Goal: Task Accomplishment & Management: Complete application form

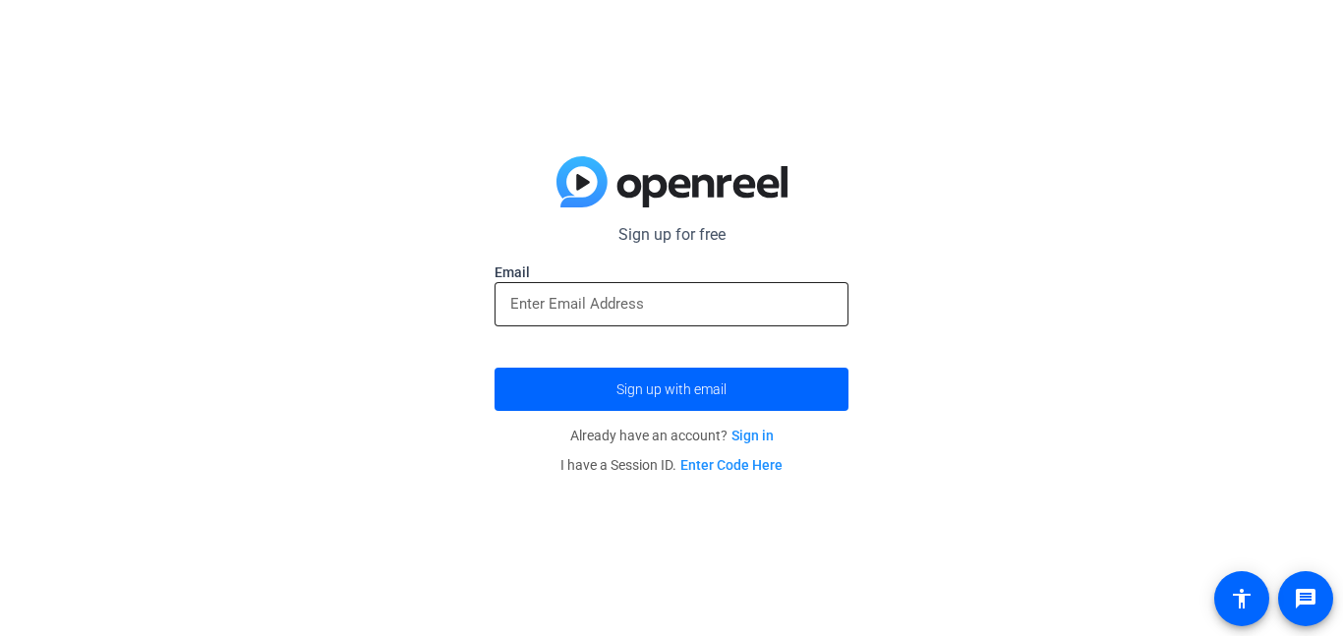
click at [748, 310] on input "email" at bounding box center [671, 304] width 322 height 24
click at [722, 310] on input "email" at bounding box center [671, 304] width 322 height 24
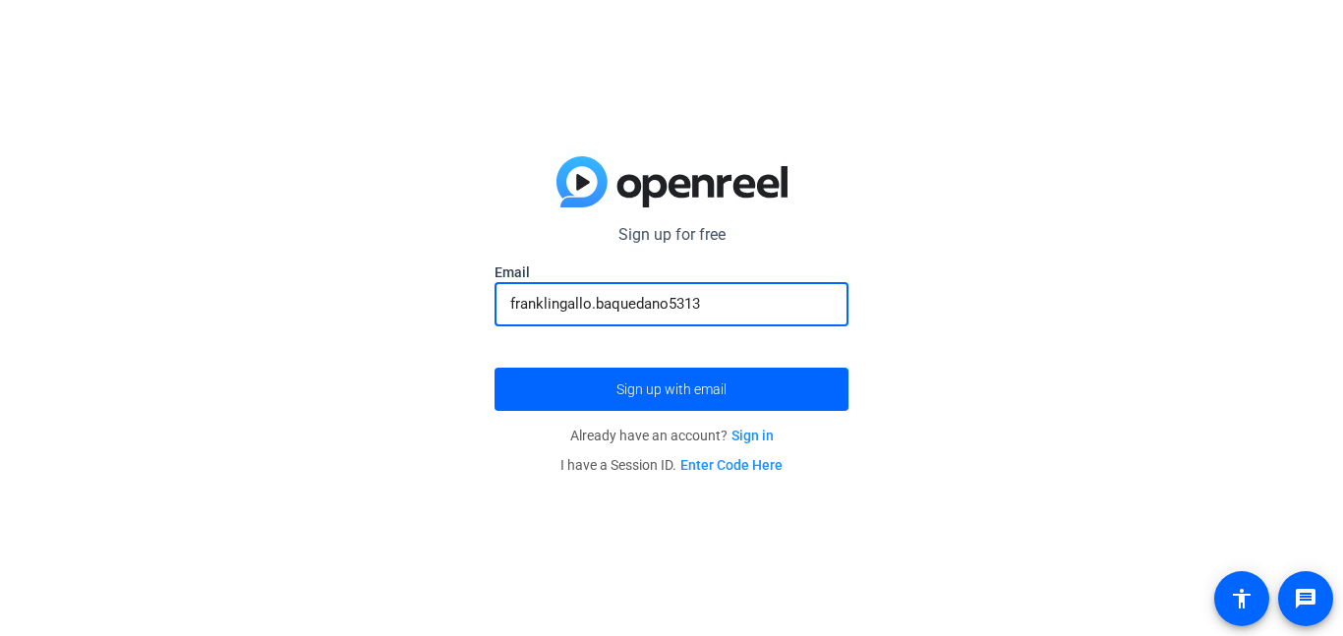
click at [494, 368] on button "Sign up with email" at bounding box center [671, 389] width 354 height 43
type input "[EMAIL_ADDRESS][DOMAIN_NAME]"
click at [494, 368] on button "Sign up with email" at bounding box center [671, 389] width 354 height 43
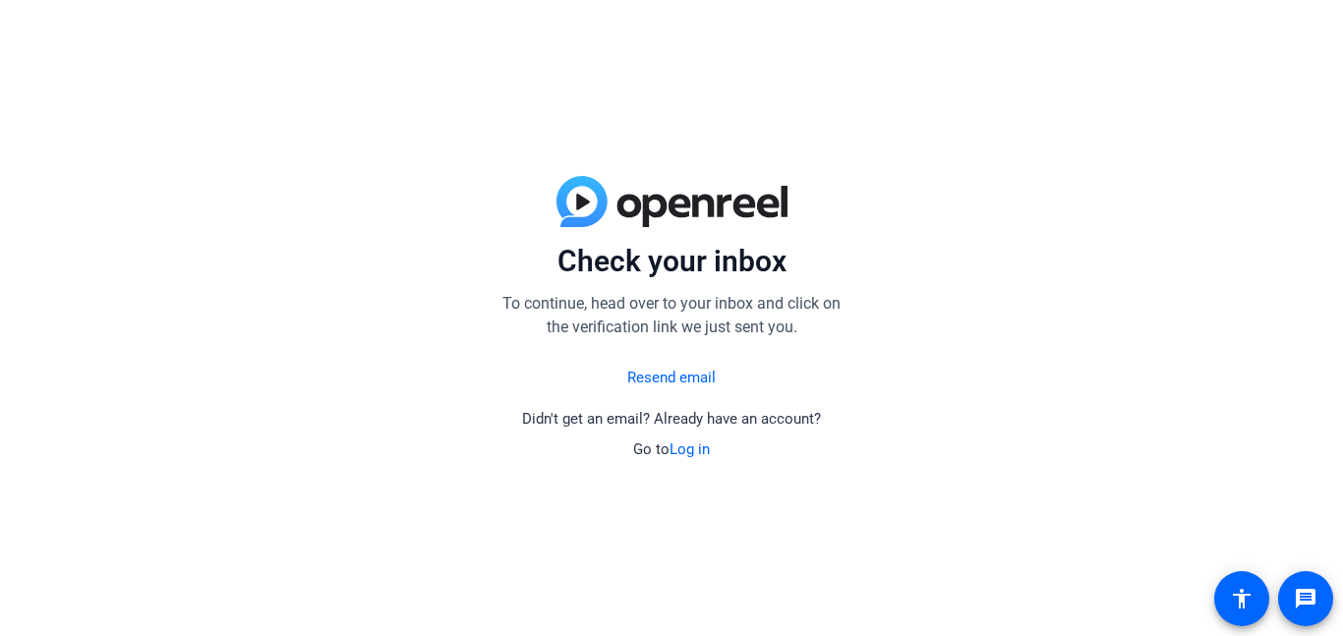
click at [664, 383] on link "Resend email" at bounding box center [671, 378] width 88 height 23
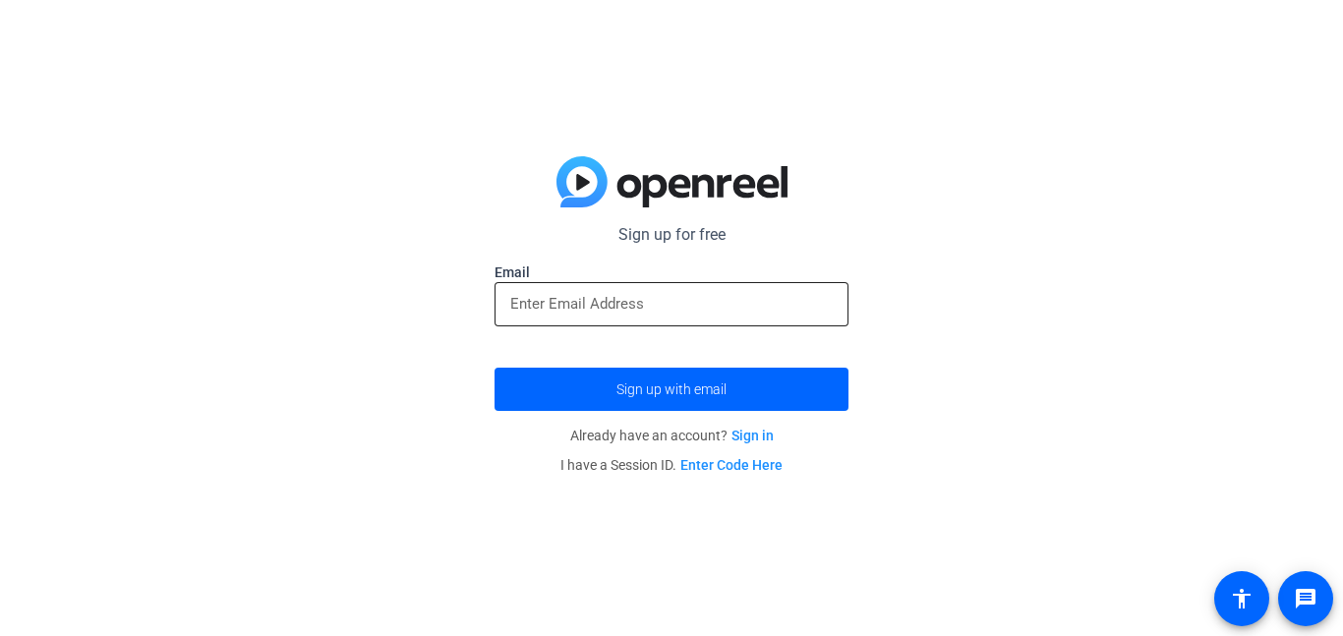
click at [675, 293] on input "email" at bounding box center [671, 304] width 322 height 24
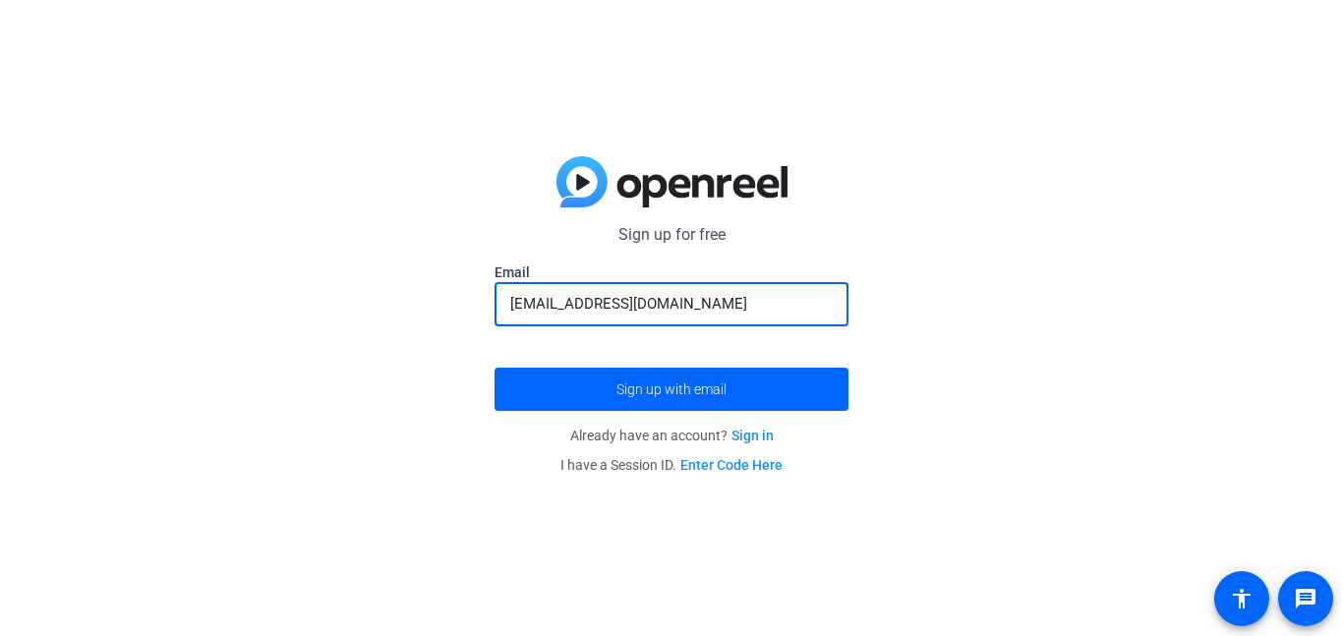
type input "[EMAIL_ADDRESS][DOMAIN_NAME]"
click at [494, 368] on button "Sign up with email" at bounding box center [671, 389] width 354 height 43
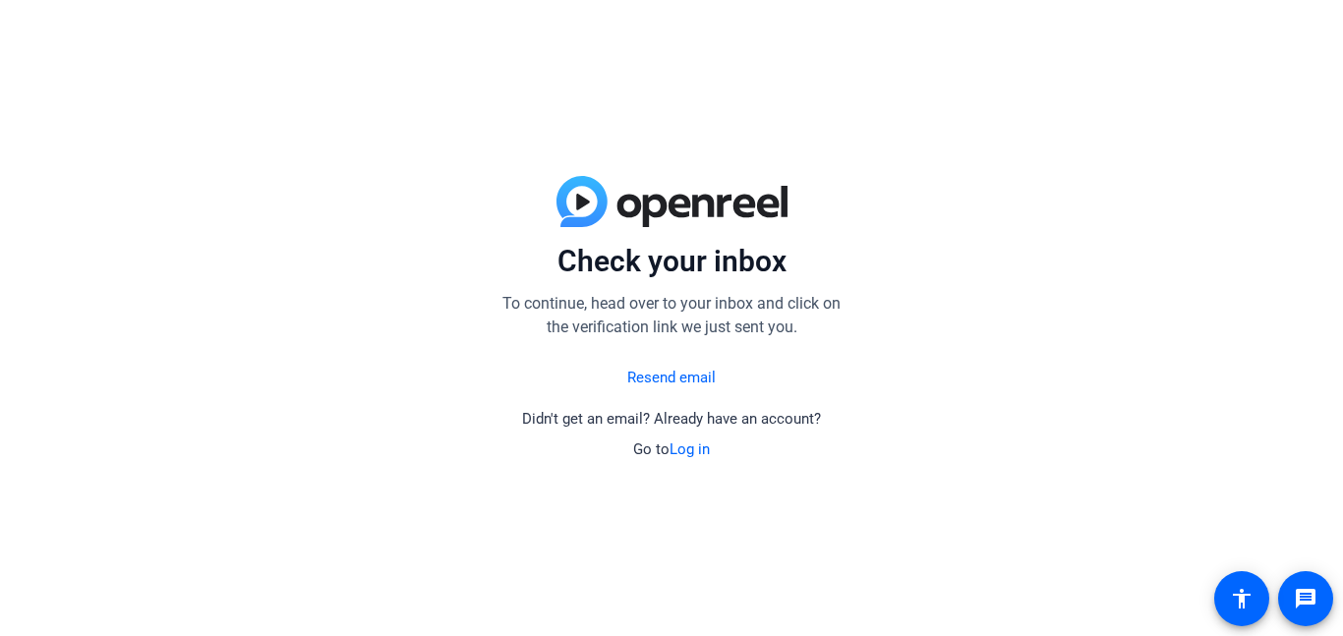
click at [669, 378] on link "Resend email" at bounding box center [671, 378] width 88 height 23
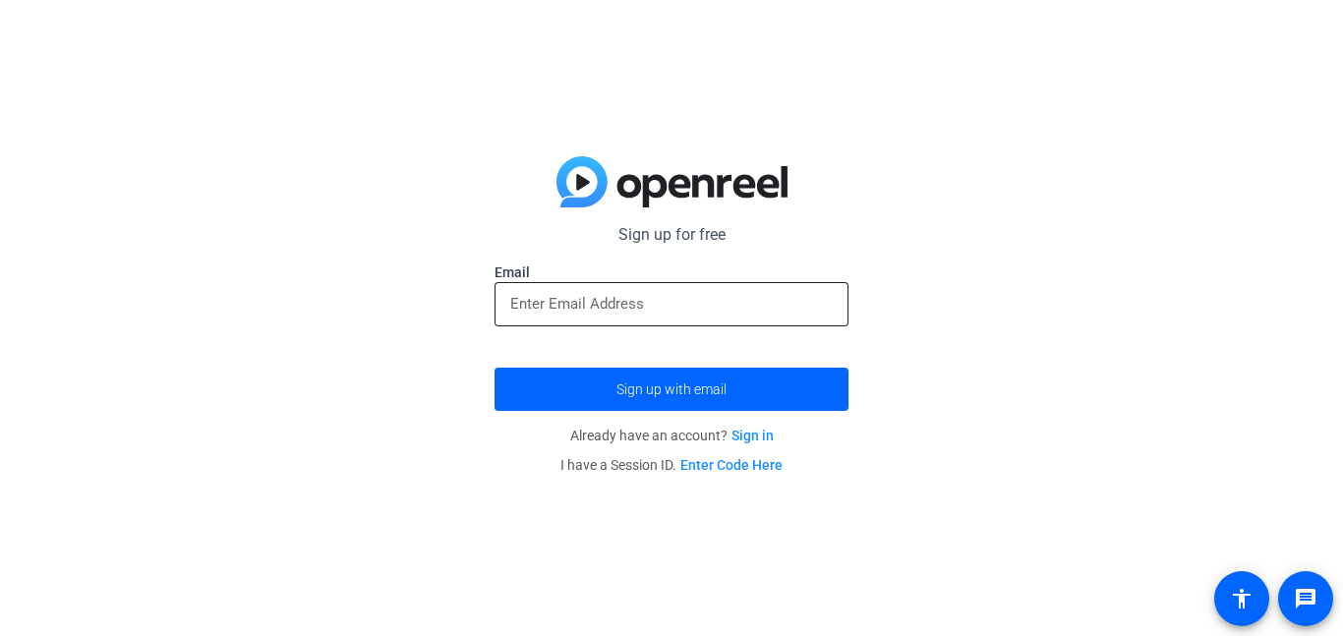
click at [787, 284] on div at bounding box center [671, 304] width 322 height 44
click at [794, 294] on input "email" at bounding box center [671, 304] width 322 height 24
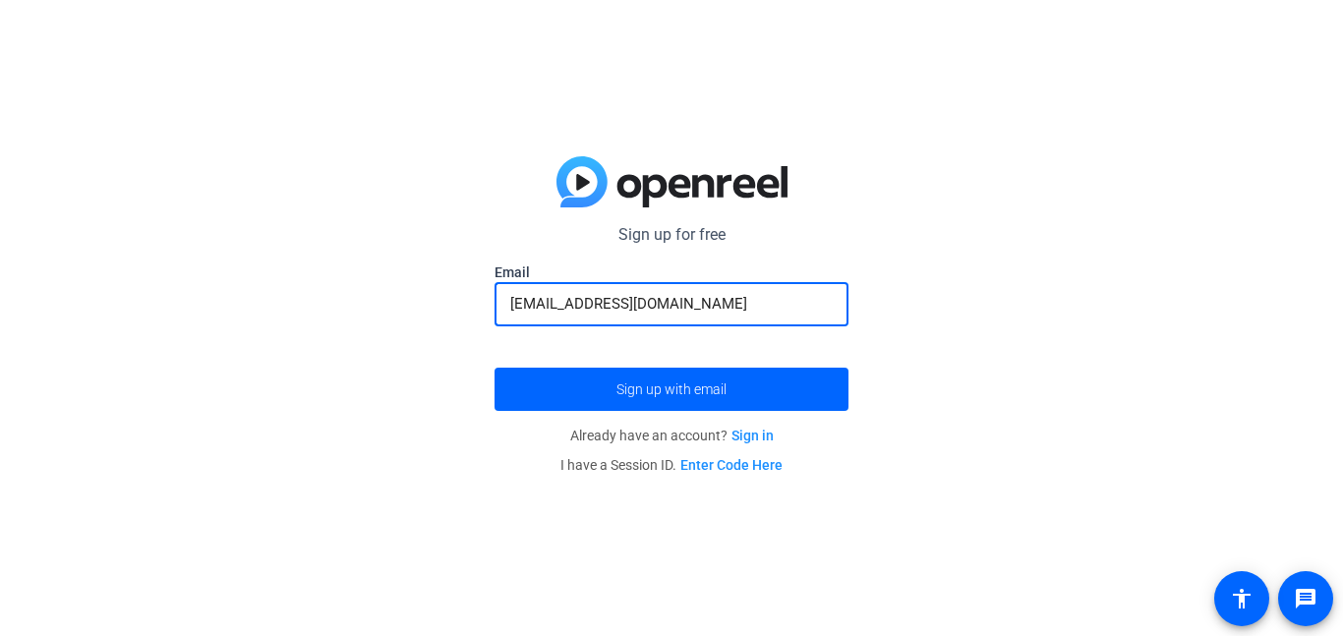
click at [665, 306] on input "[EMAIL_ADDRESS][DOMAIN_NAME]" at bounding box center [671, 304] width 322 height 24
type input "[EMAIL_ADDRESS][DOMAIN_NAME]"
click at [494, 368] on button "Sign up with email" at bounding box center [671, 389] width 354 height 43
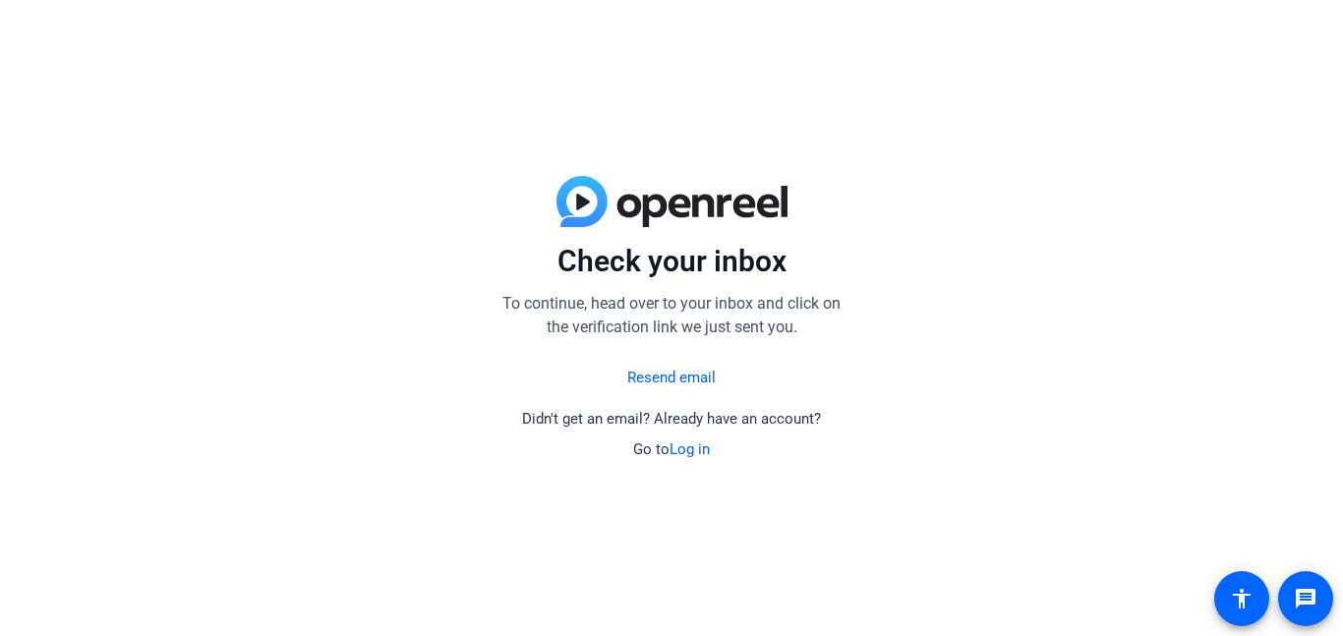
click at [708, 375] on link "Resend email" at bounding box center [671, 378] width 88 height 23
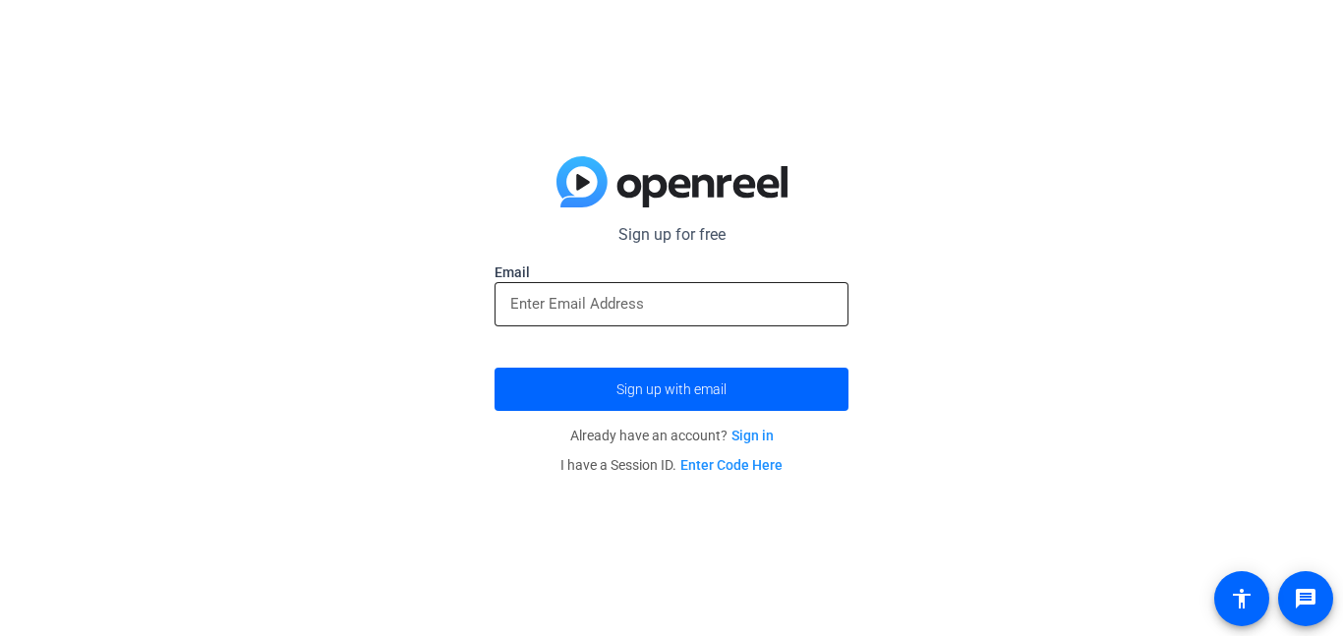
click at [754, 300] on input "email" at bounding box center [671, 304] width 322 height 24
type input "[EMAIL_ADDRESS][DOMAIN_NAME]"
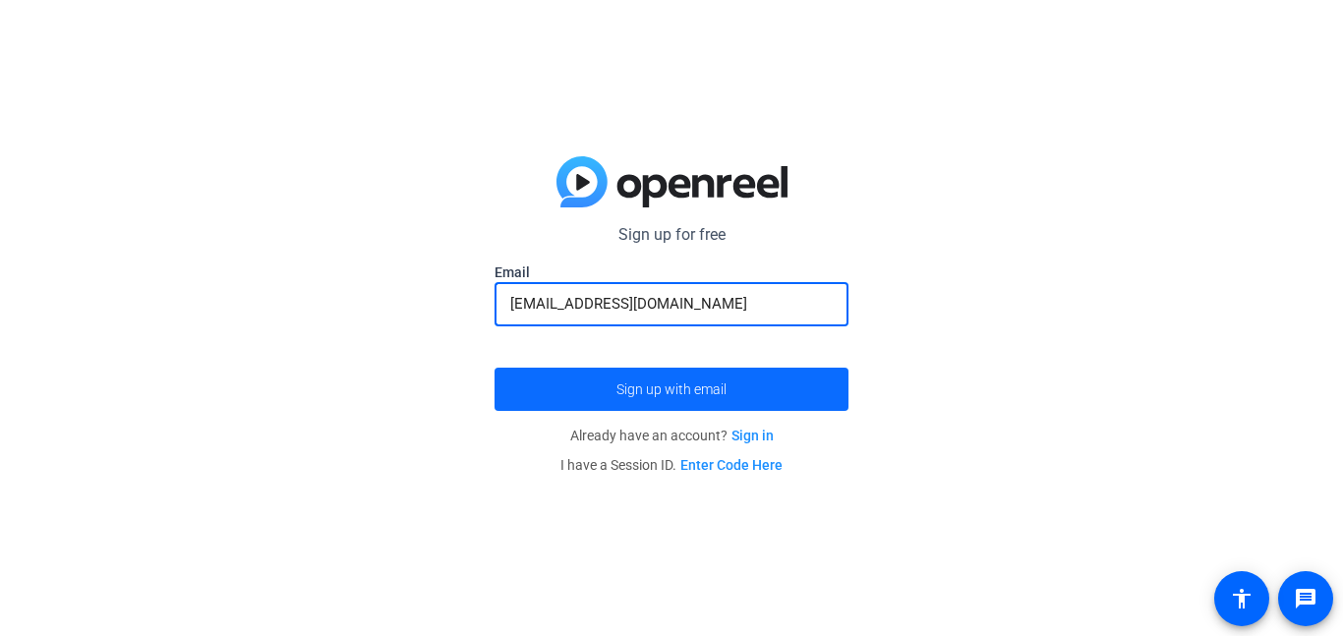
click at [727, 378] on span "submit" at bounding box center [671, 389] width 354 height 47
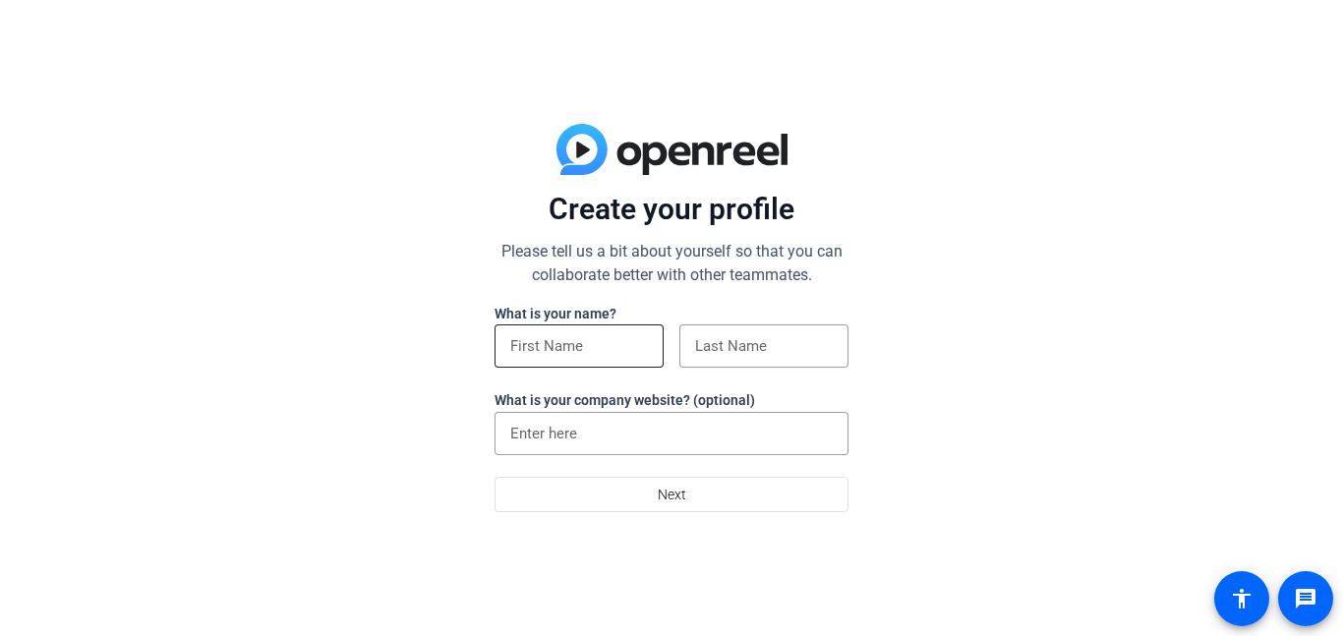
click at [553, 339] on input at bounding box center [579, 346] width 138 height 24
type input "Franklin"
click at [725, 334] on input at bounding box center [764, 346] width 138 height 24
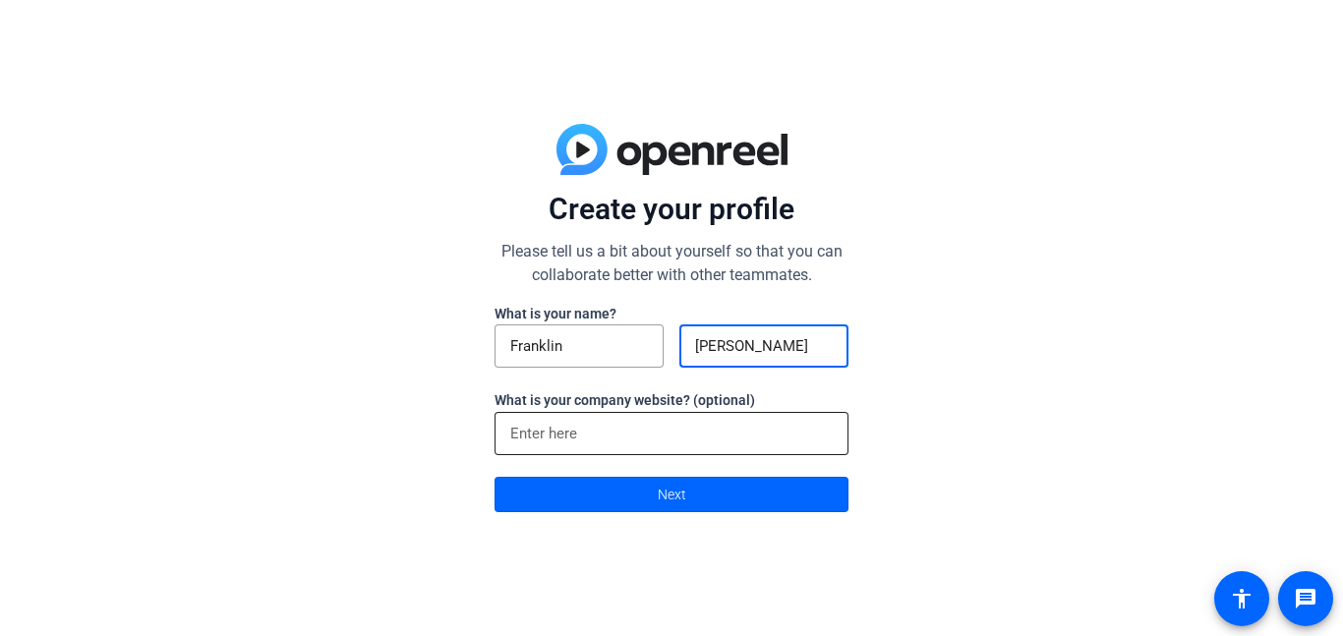
type input "Gallo"
click at [615, 422] on input at bounding box center [671, 434] width 322 height 24
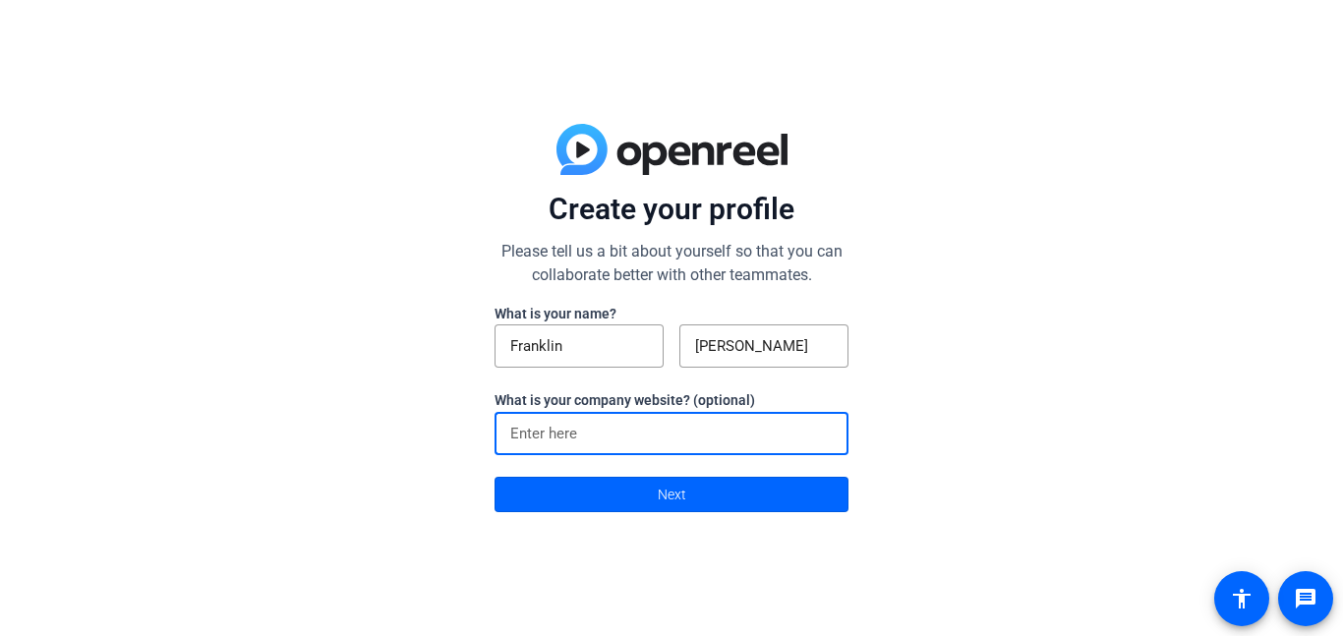
click at [615, 422] on input at bounding box center [671, 434] width 322 height 24
click at [639, 448] on div at bounding box center [671, 433] width 322 height 43
click at [623, 485] on span at bounding box center [671, 494] width 352 height 47
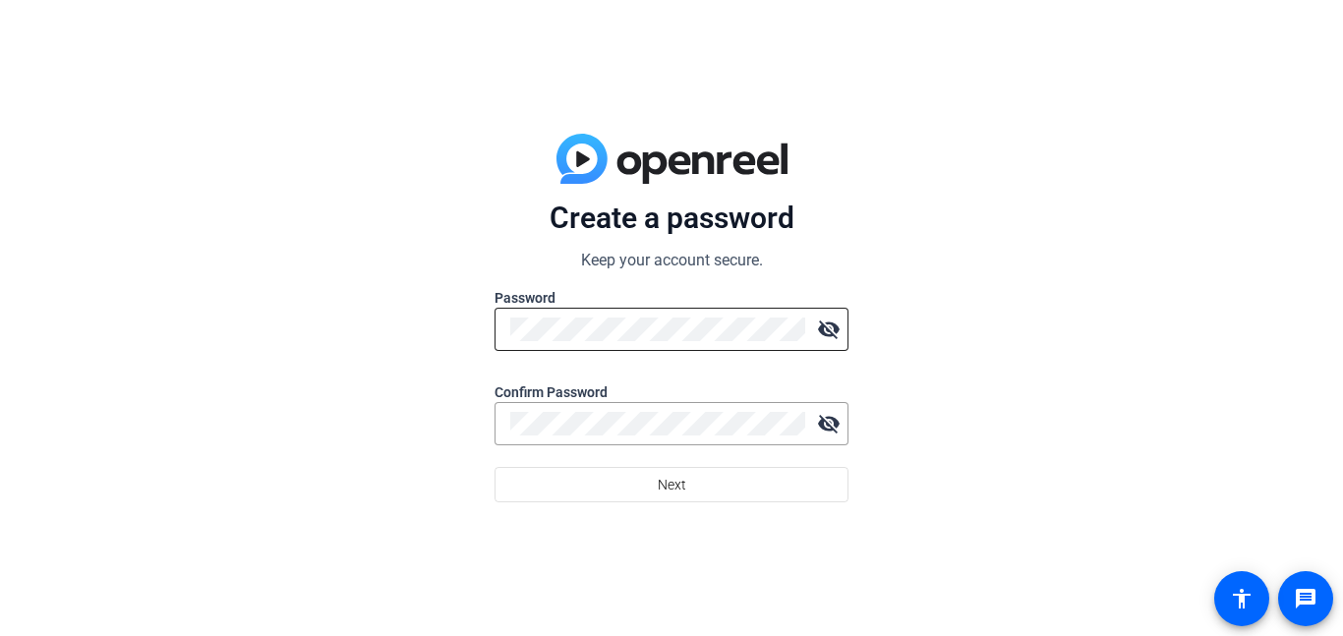
click at [826, 340] on mat-icon "visibility_off" at bounding box center [828, 329] width 39 height 39
click at [215, 245] on div "Create a password Keep your account secure. Password visibility Confirm Passwor…" at bounding box center [671, 318] width 1343 height 636
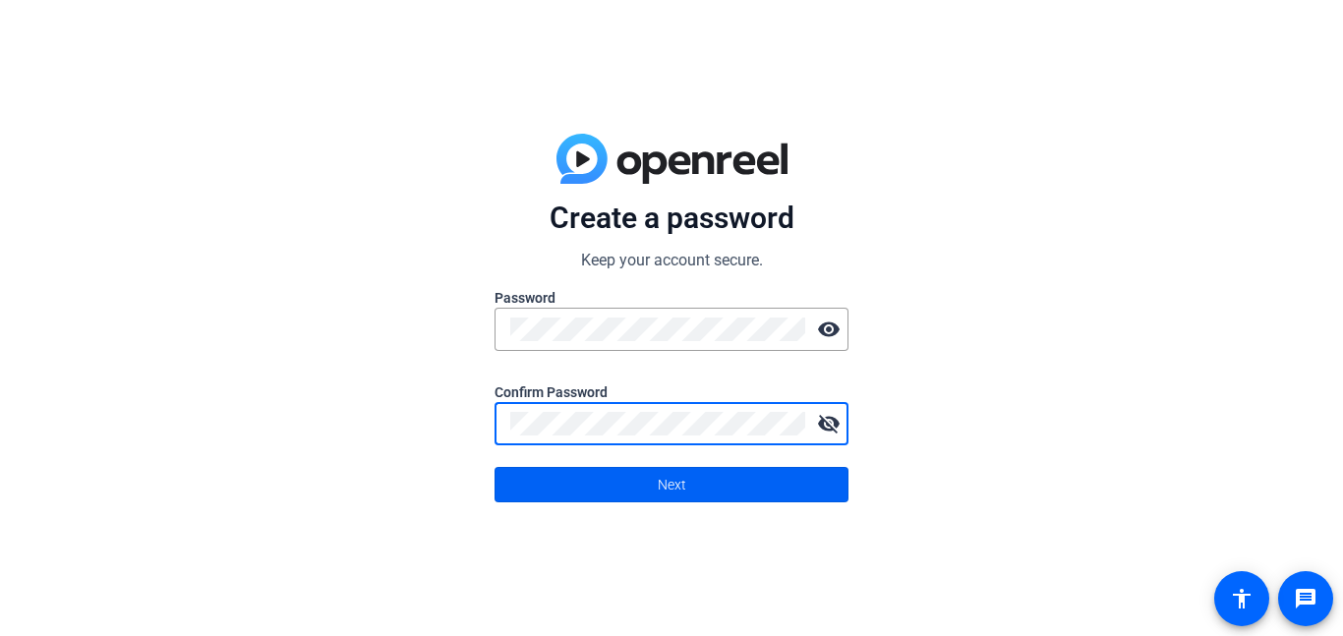
click at [650, 475] on span at bounding box center [671, 484] width 352 height 47
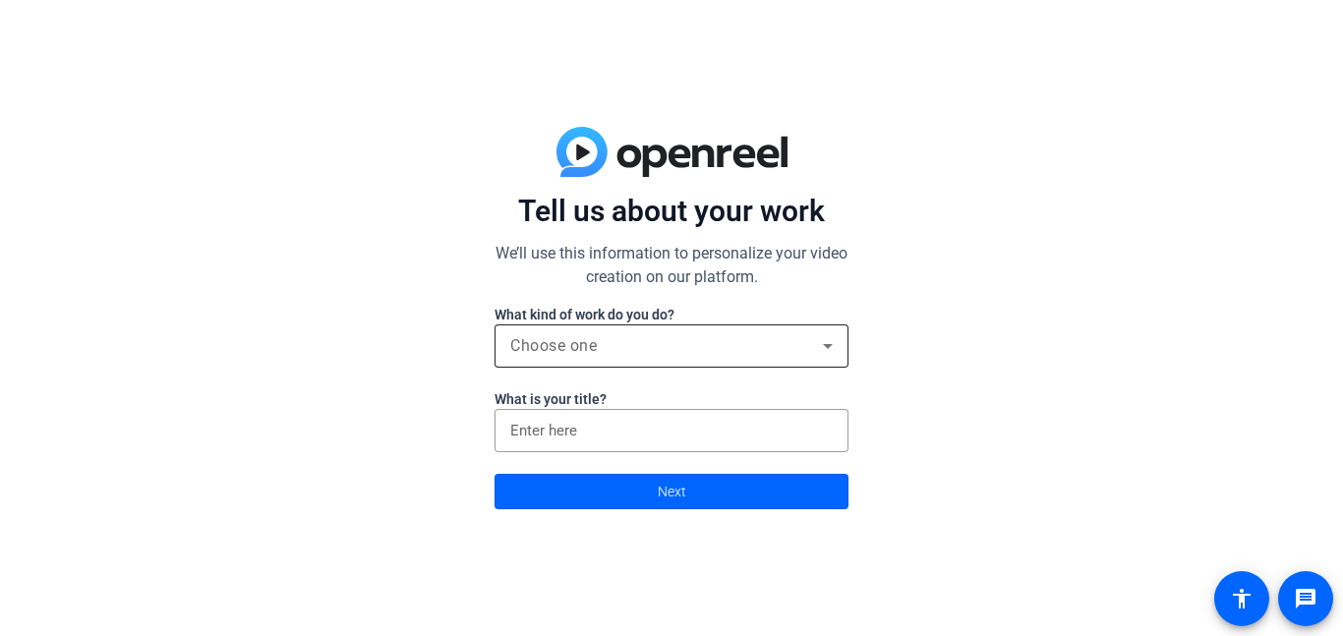
click at [645, 341] on div "Choose one" at bounding box center [666, 346] width 313 height 24
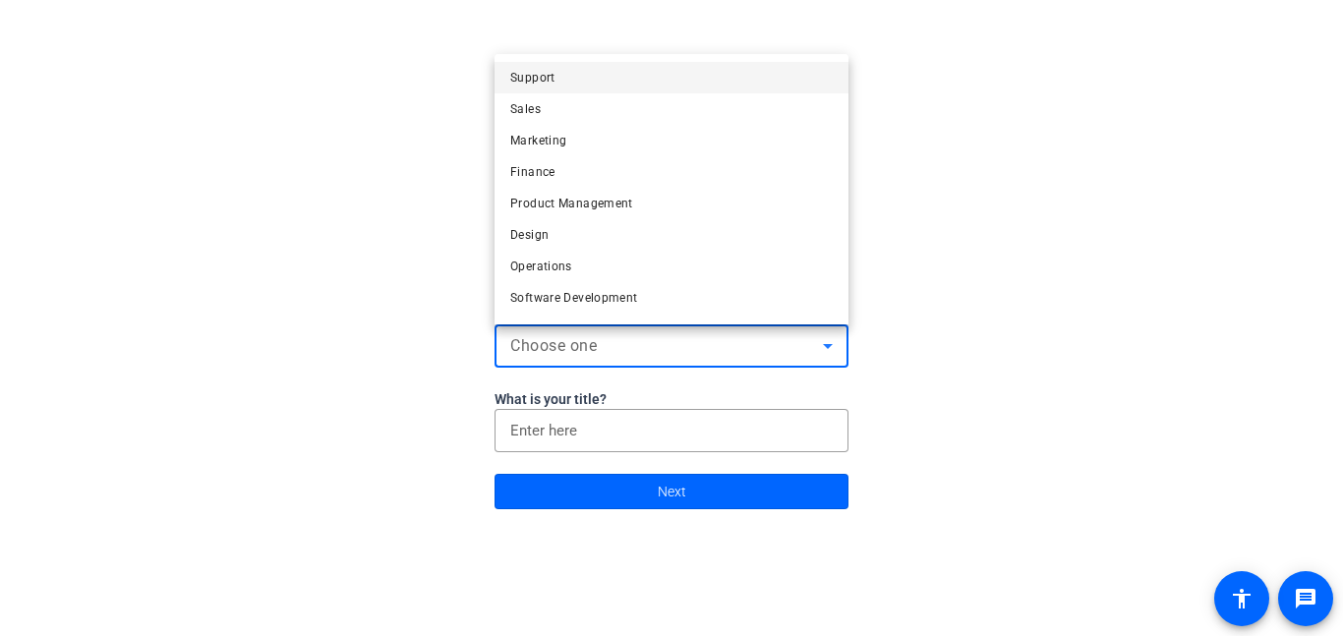
click at [651, 343] on div at bounding box center [671, 318] width 1343 height 636
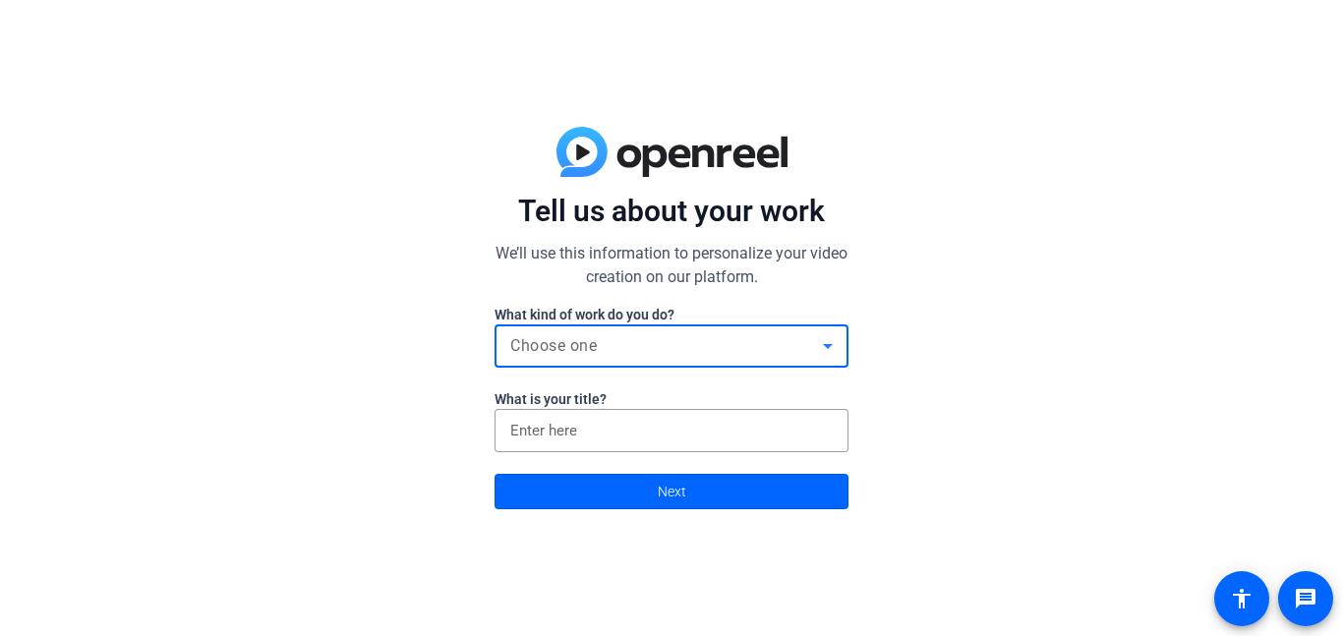
click at [649, 342] on div "Choose one" at bounding box center [666, 346] width 313 height 24
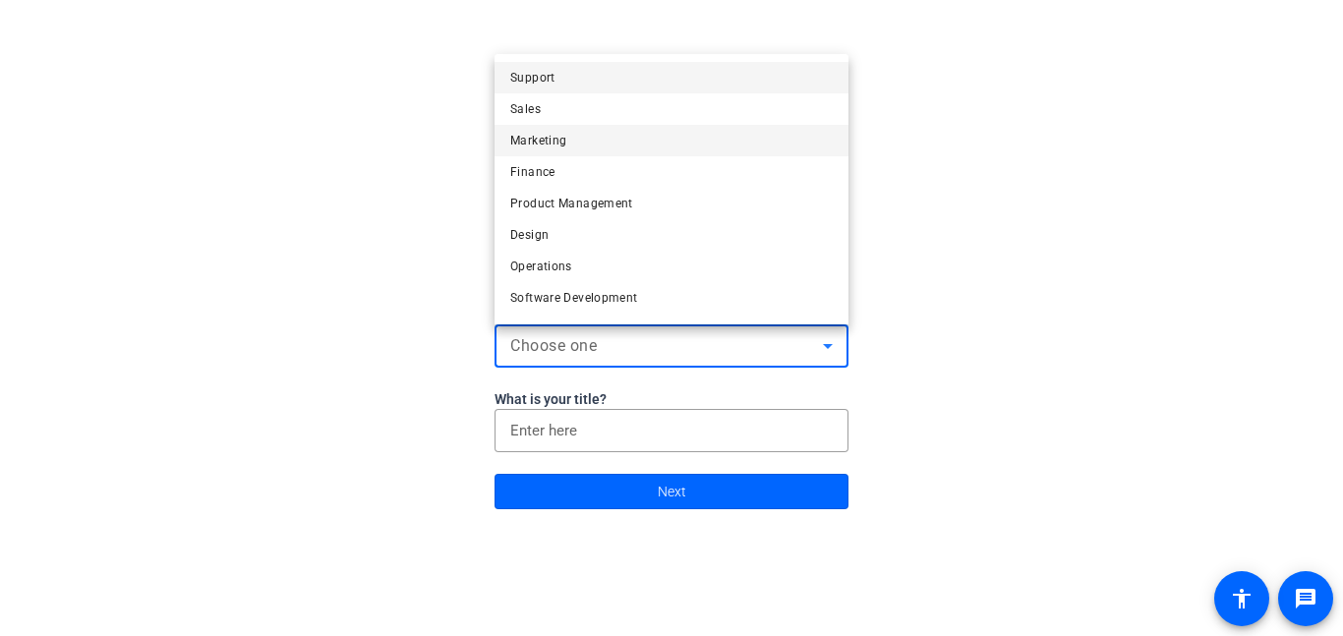
click at [575, 135] on mat-option "Marketing" at bounding box center [671, 140] width 354 height 31
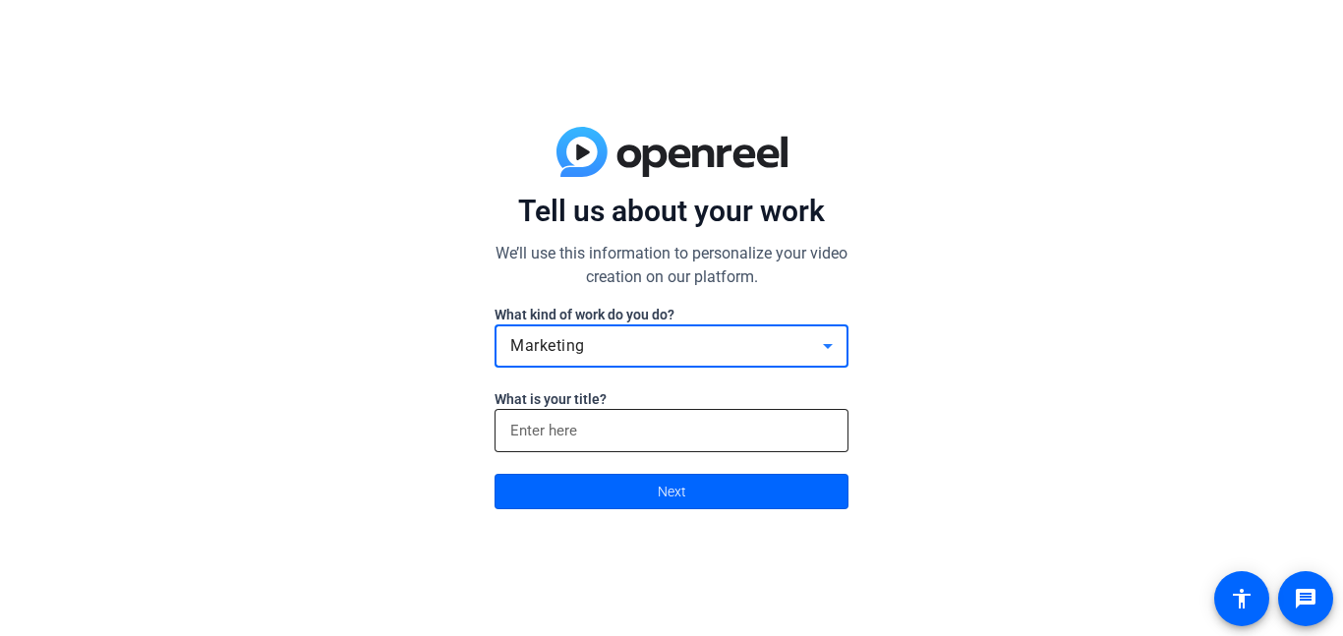
click at [623, 432] on input at bounding box center [671, 431] width 322 height 24
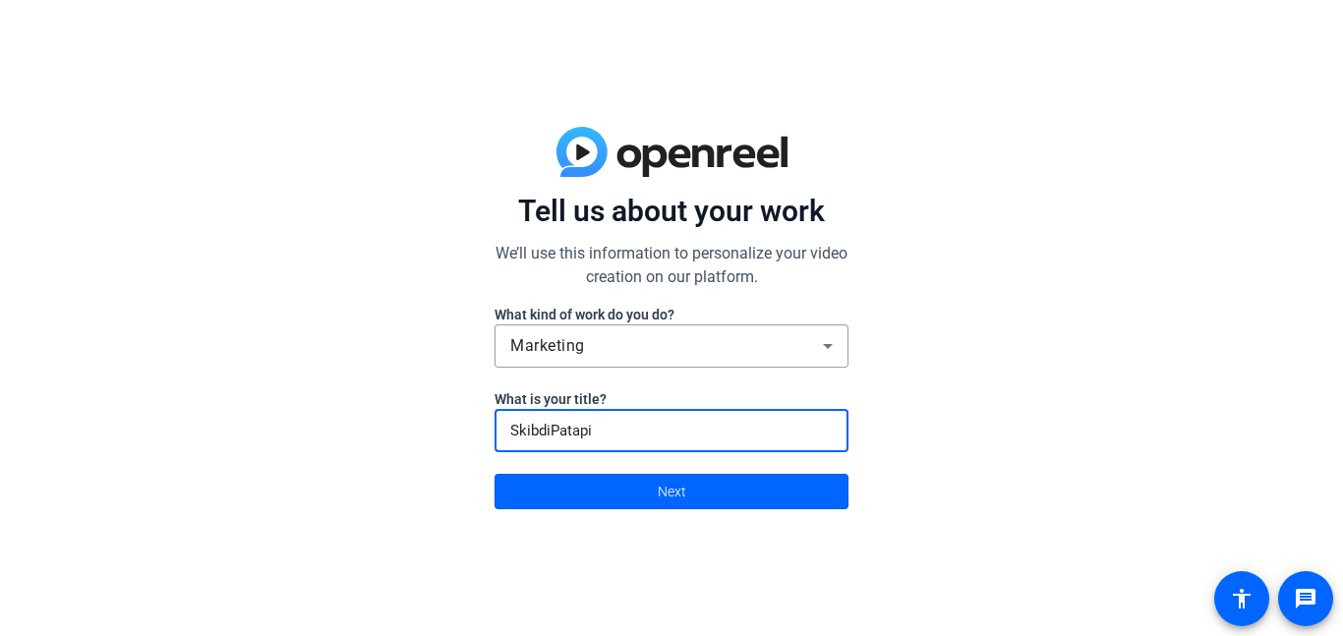
type input "SkibdiPatapim"
click button "Next" at bounding box center [671, 491] width 354 height 35
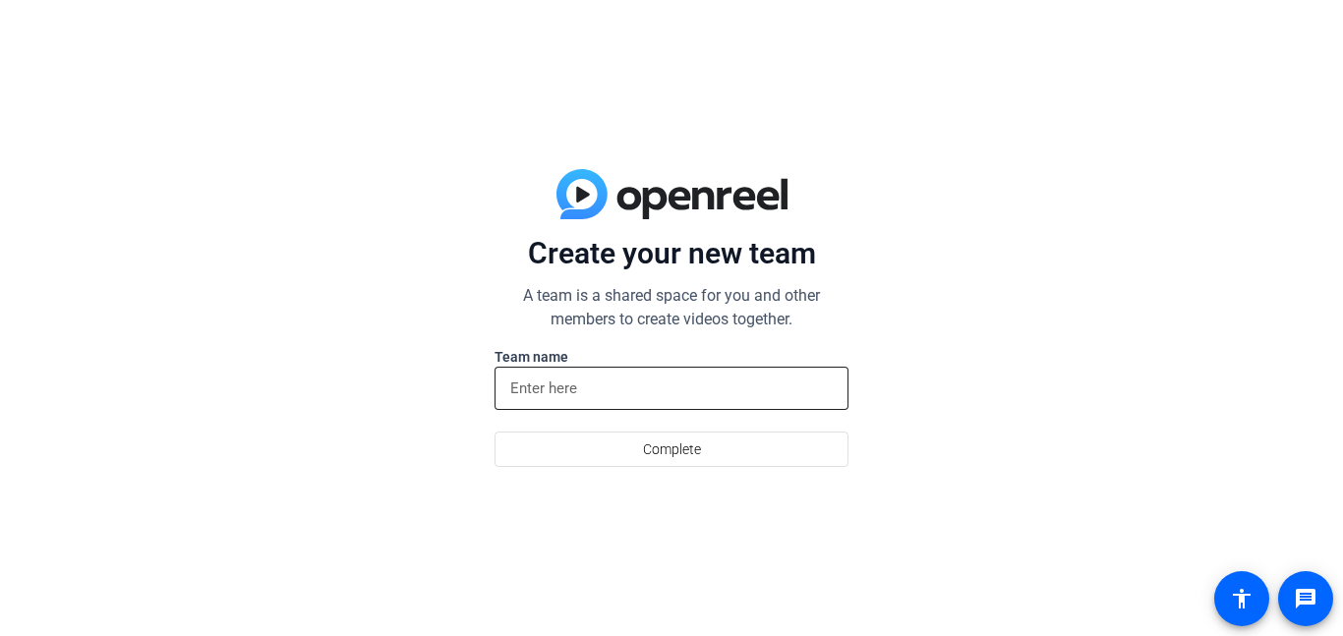
click at [596, 374] on div at bounding box center [671, 388] width 322 height 43
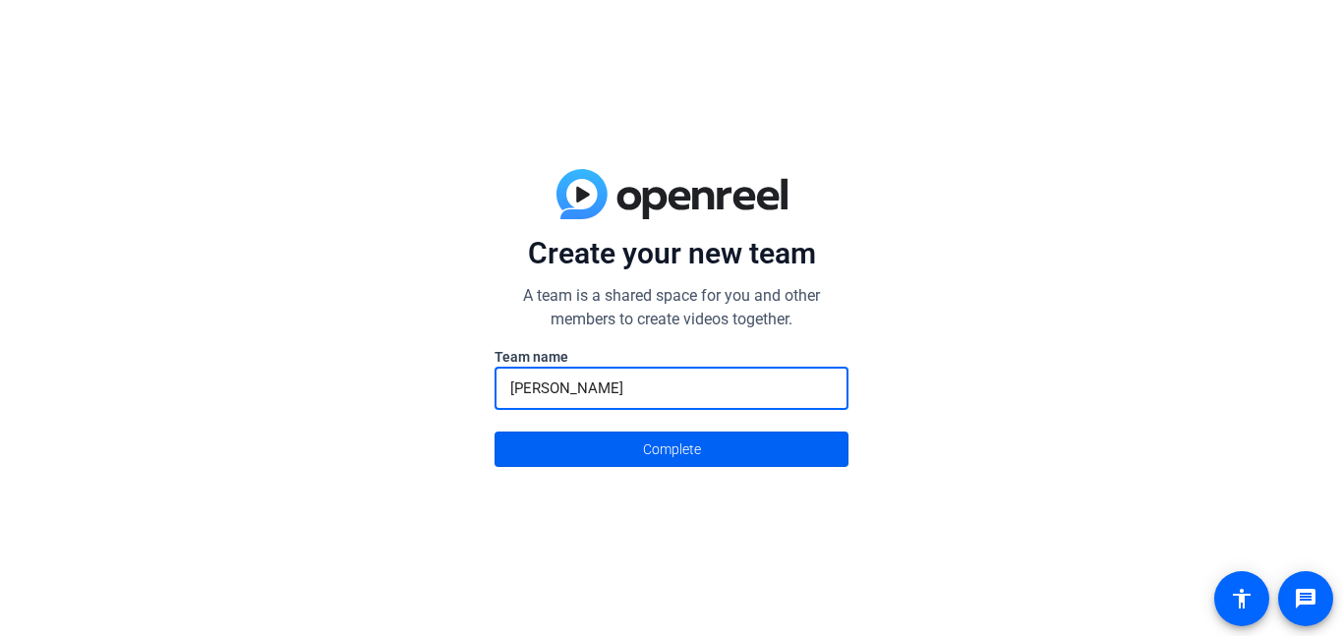
type input "Tinky Winky"
click at [677, 447] on span "Complete" at bounding box center [672, 448] width 58 height 37
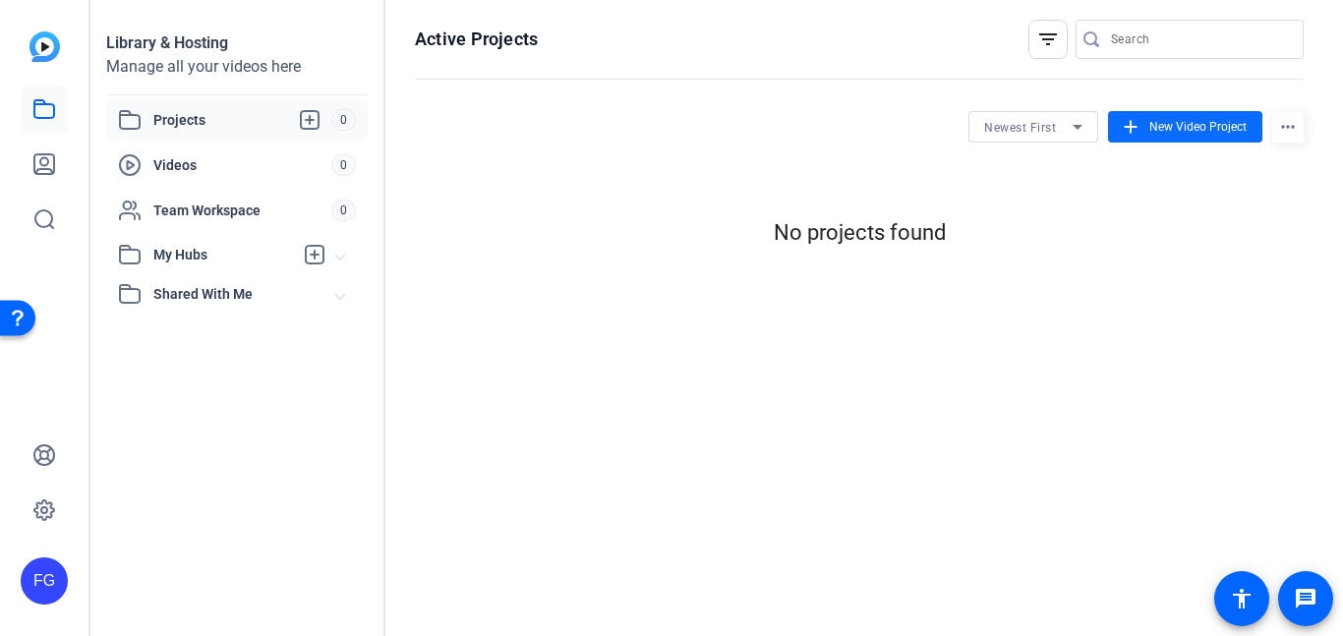
click at [1221, 128] on span "New Video Project" at bounding box center [1197, 127] width 97 height 18
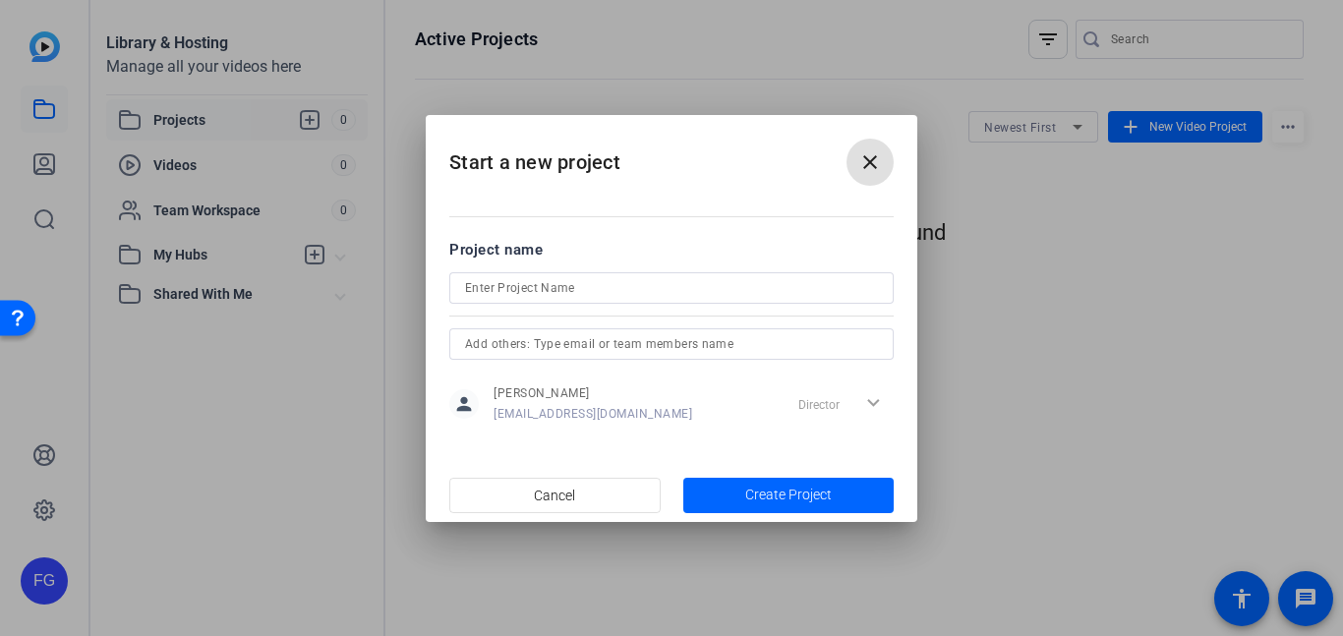
click at [716, 285] on input at bounding box center [671, 288] width 413 height 24
type input "Idk\"
click at [779, 506] on span "button" at bounding box center [788, 495] width 211 height 47
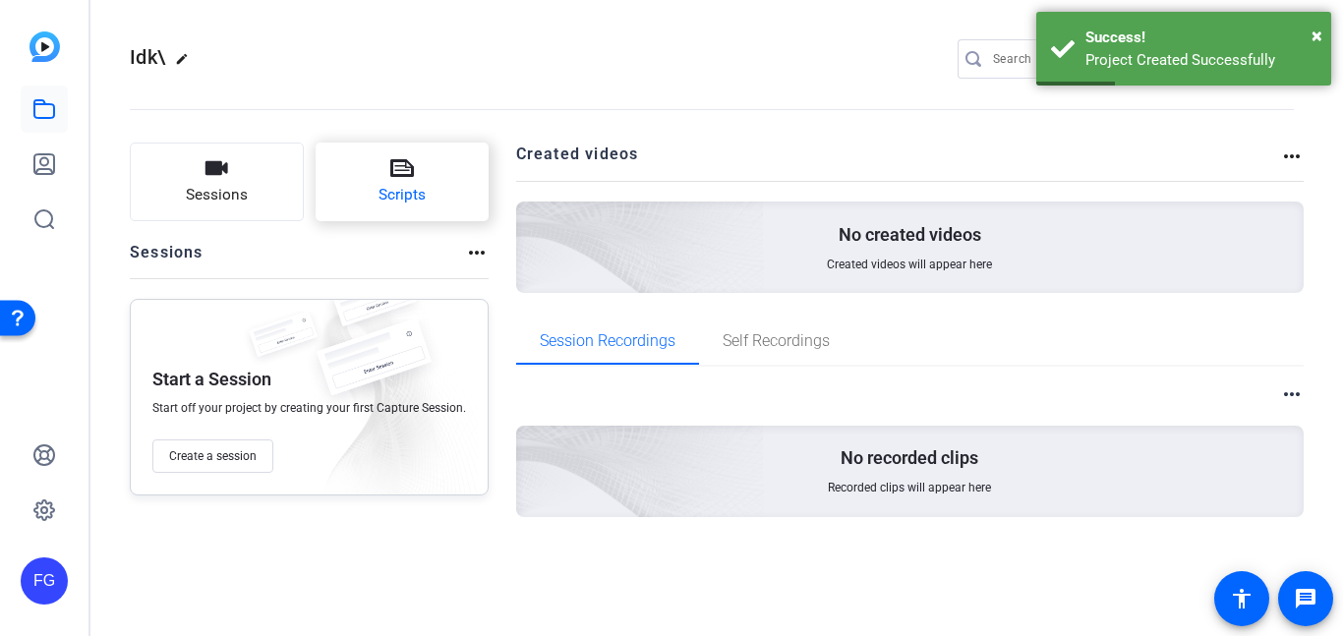
click at [379, 171] on button "Scripts" at bounding box center [402, 182] width 174 height 79
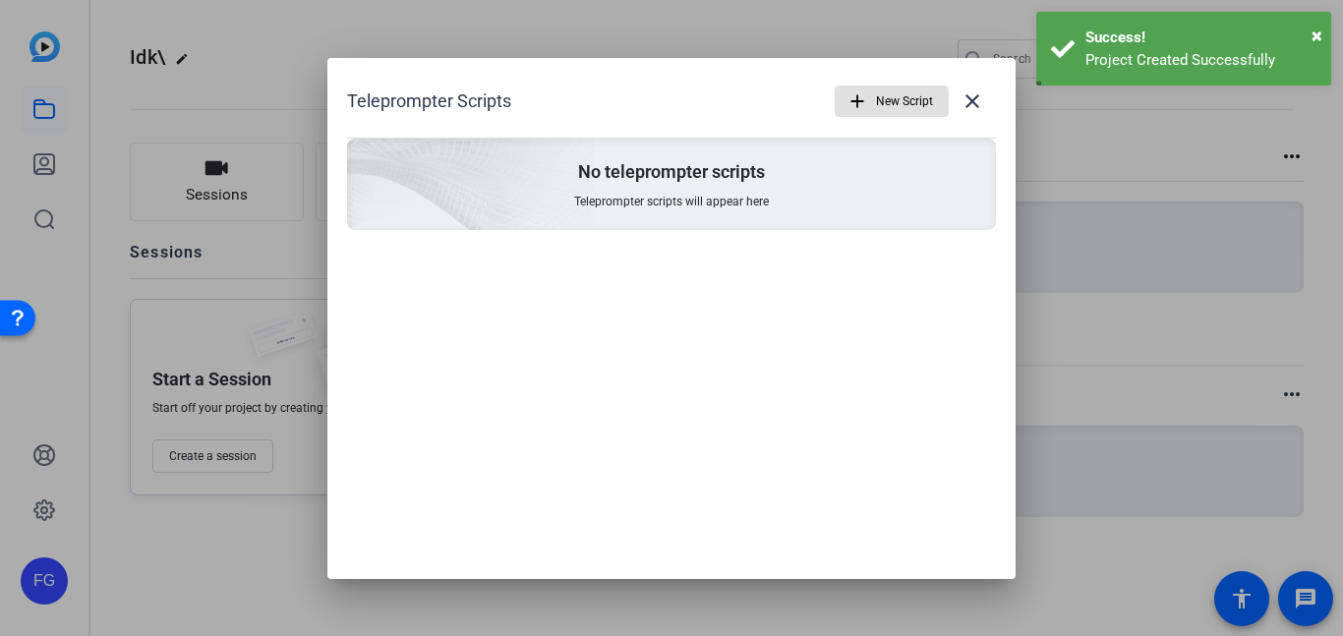
click at [598, 203] on span "Teleprompter scripts will appear here" at bounding box center [671, 202] width 195 height 16
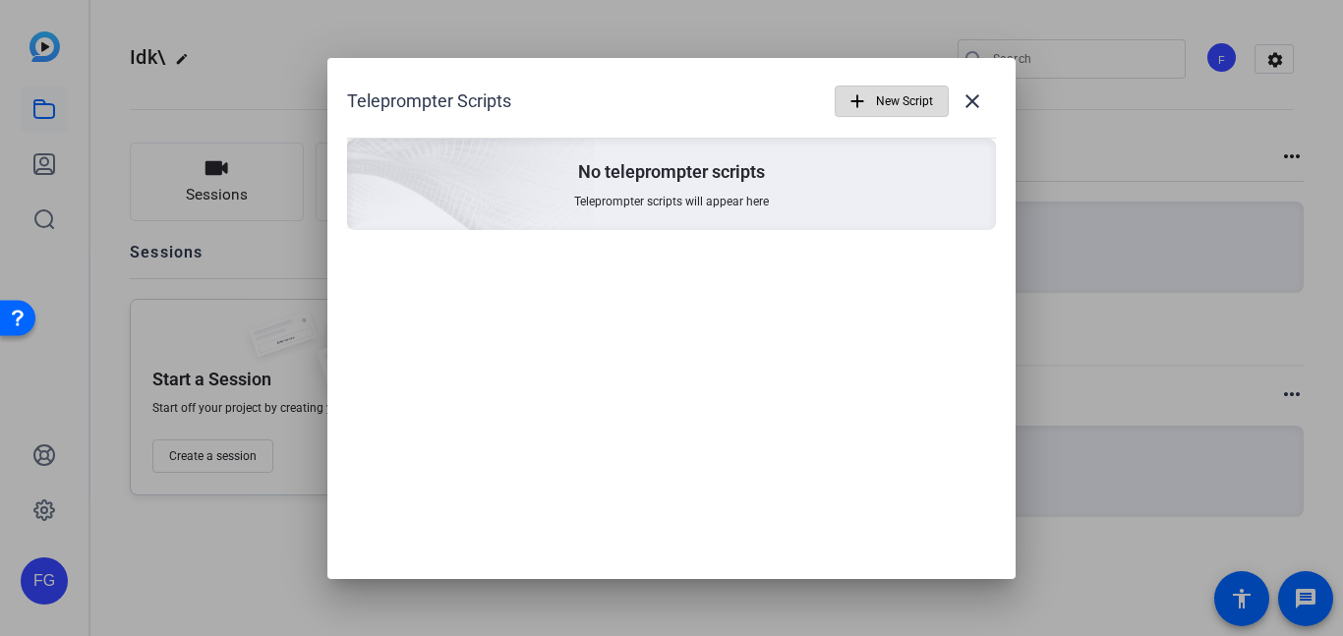
click at [892, 95] on span "New Script" at bounding box center [904, 101] width 57 height 37
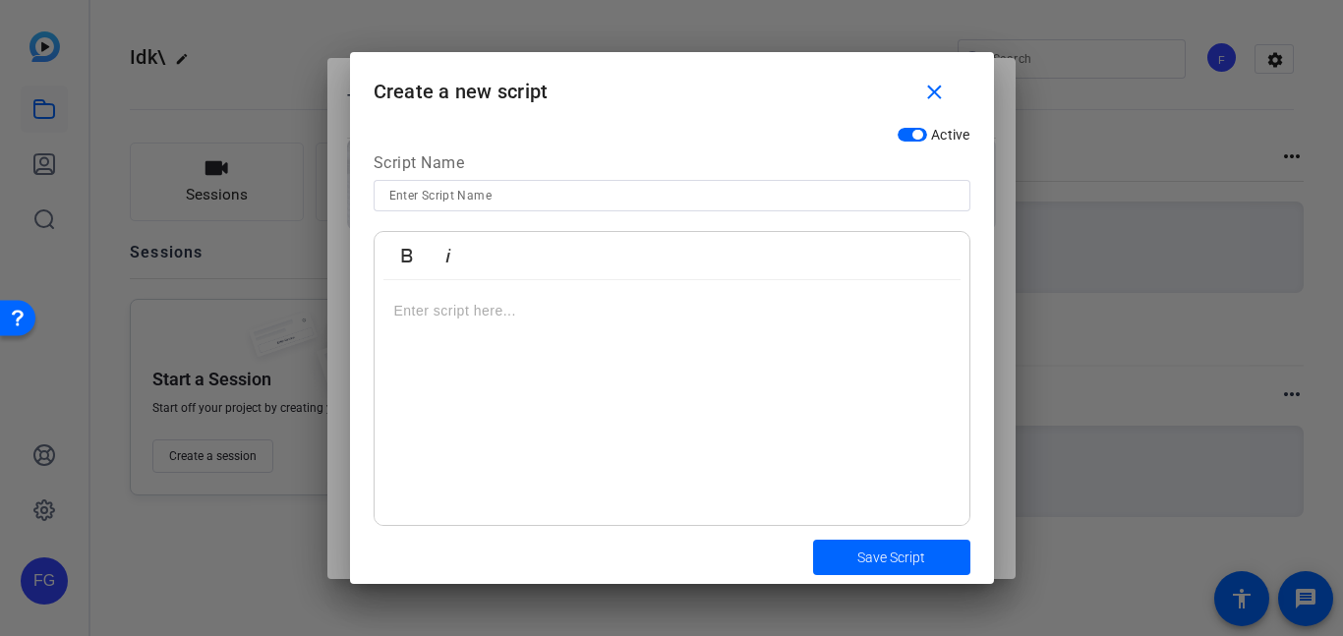
click at [793, 316] on p at bounding box center [671, 311] width 555 height 22
click at [790, 313] on p at bounding box center [671, 311] width 555 height 22
click at [910, 570] on span "submit" at bounding box center [891, 557] width 157 height 47
click at [889, 559] on span "Save Script" at bounding box center [891, 557] width 68 height 21
click at [888, 557] on span "Save Script" at bounding box center [891, 557] width 68 height 21
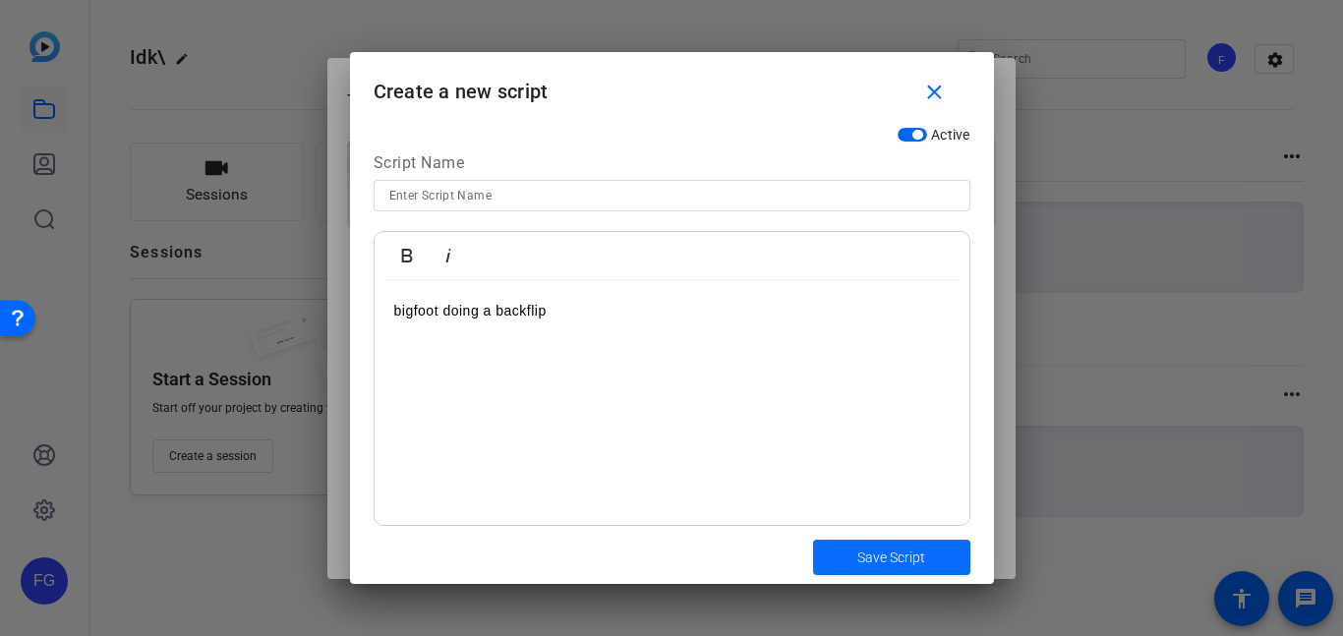
click at [891, 563] on span "Save Script" at bounding box center [891, 557] width 68 height 21
click at [941, 95] on mat-icon "close" at bounding box center [934, 93] width 25 height 25
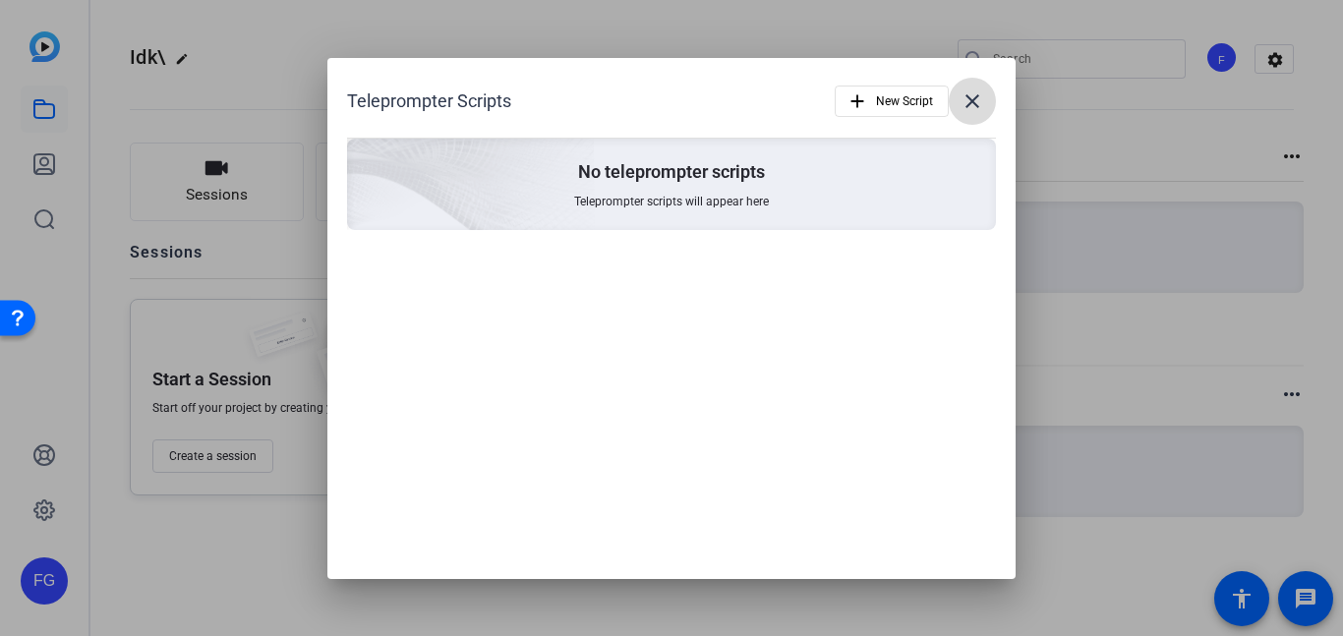
click at [958, 111] on span at bounding box center [971, 101] width 47 height 47
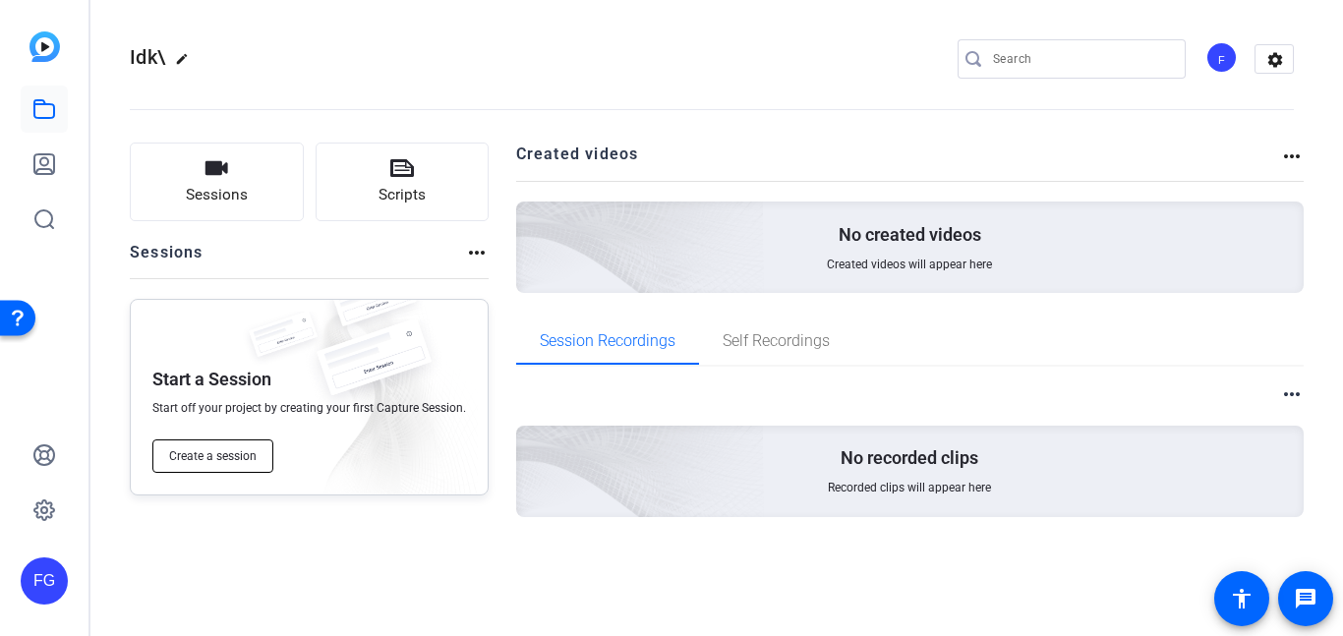
click at [229, 451] on span "Create a session" at bounding box center [212, 456] width 87 height 16
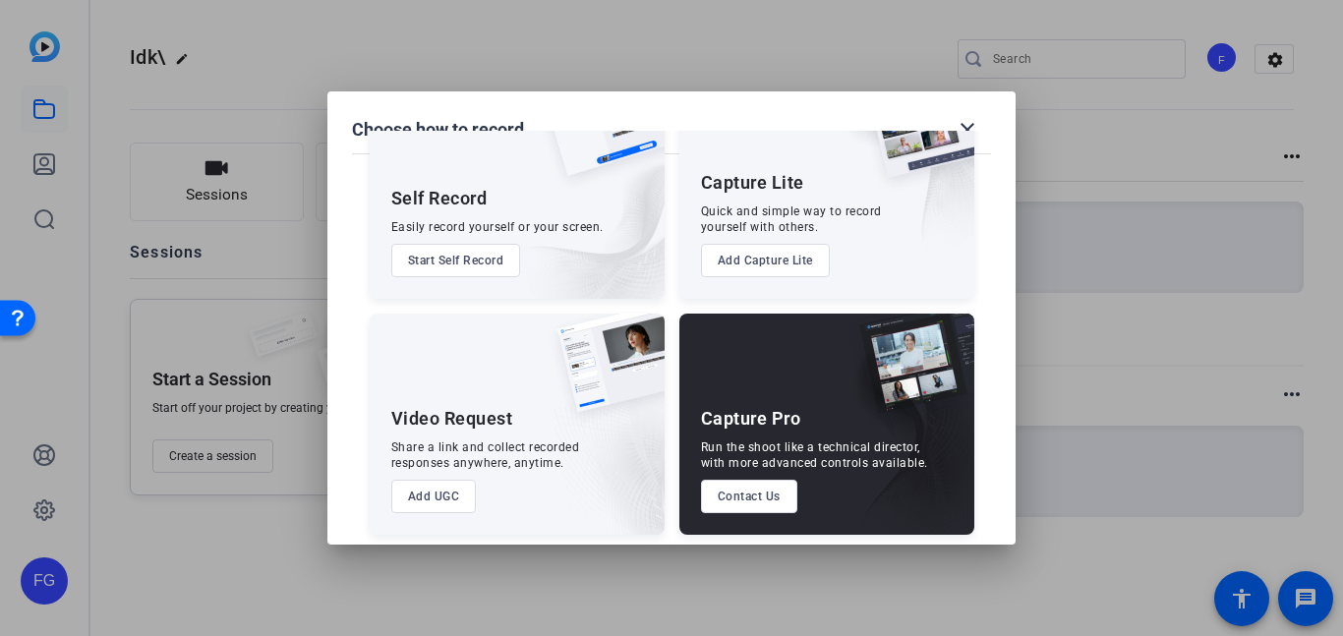
scroll to position [102, 0]
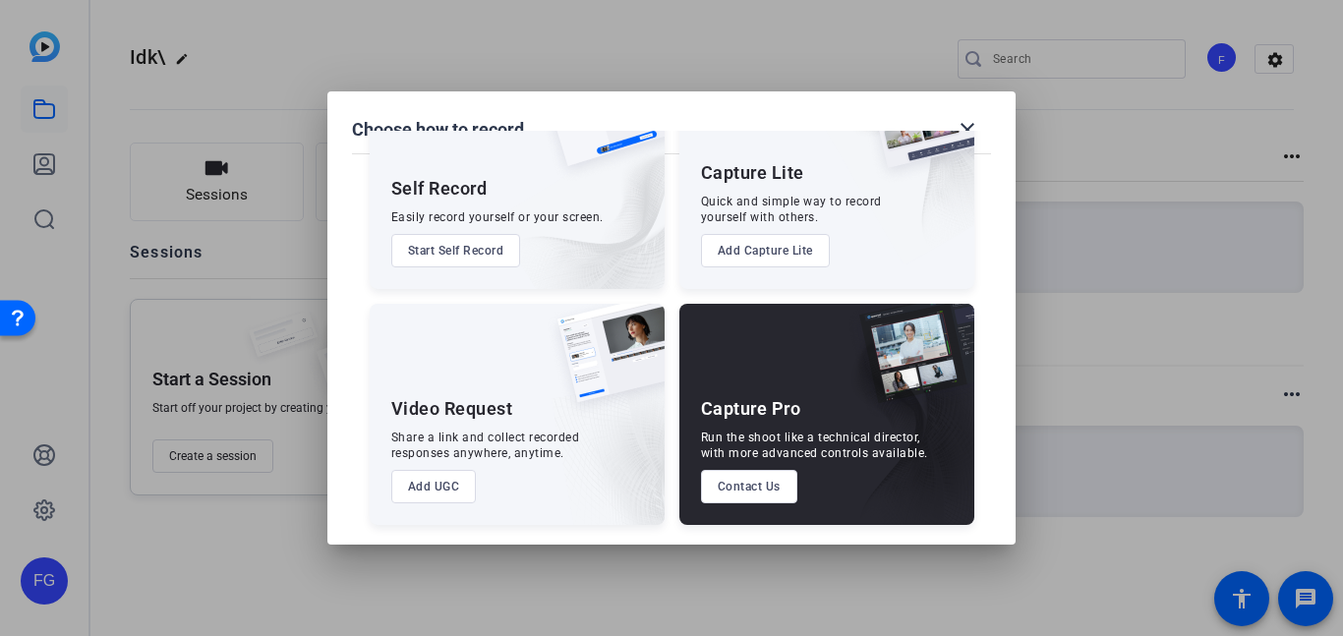
click at [488, 542] on mat-dialog-content "Self Record Easily record yourself or your screen. Start Self Record Capture Li…" at bounding box center [671, 338] width 688 height 414
